Goal: Navigation & Orientation: Find specific page/section

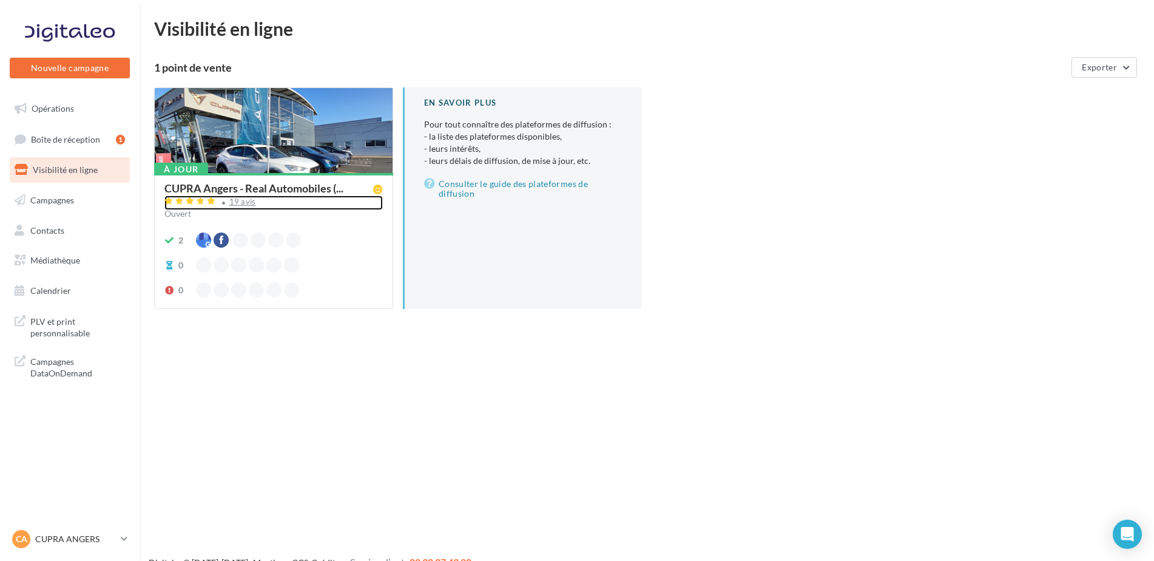
click at [242, 206] on div "19 avis" at bounding box center [273, 202] width 218 height 15
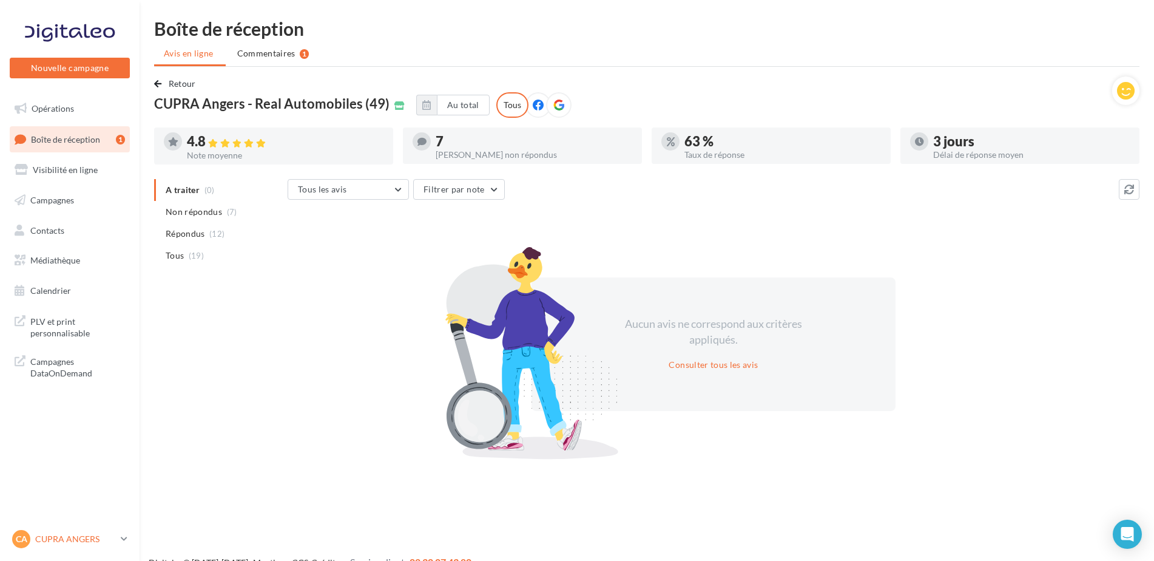
click at [110, 528] on link "CA CUPRA ANGERS cupra_angers" at bounding box center [70, 538] width 120 height 23
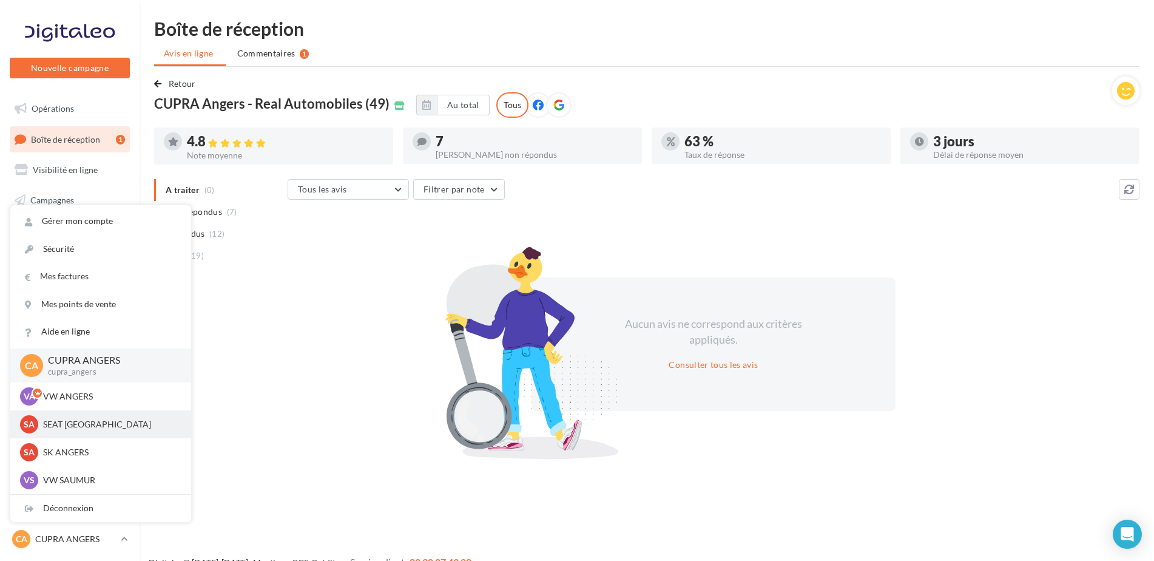
click at [90, 415] on div "SA SEAT ANGERS SEAT-ANGERS" at bounding box center [100, 424] width 181 height 28
click at [89, 425] on p "SEAT ANGERS" at bounding box center [110, 424] width 134 height 12
